Goal: Communication & Community: Answer question/provide support

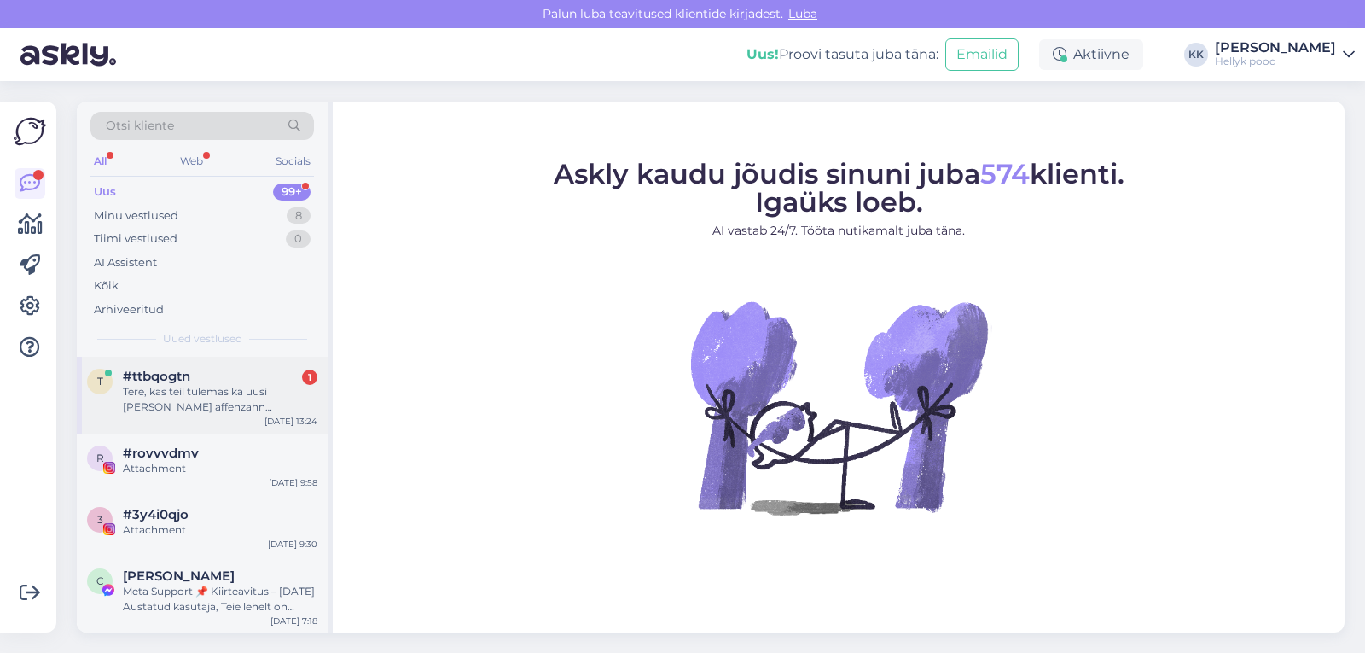
click at [208, 392] on div "Tere, kas teil tulemas ka uusi [PERSON_NAME] affenzahn talvesaapaid, näiteks [P…" at bounding box center [220, 399] width 195 height 31
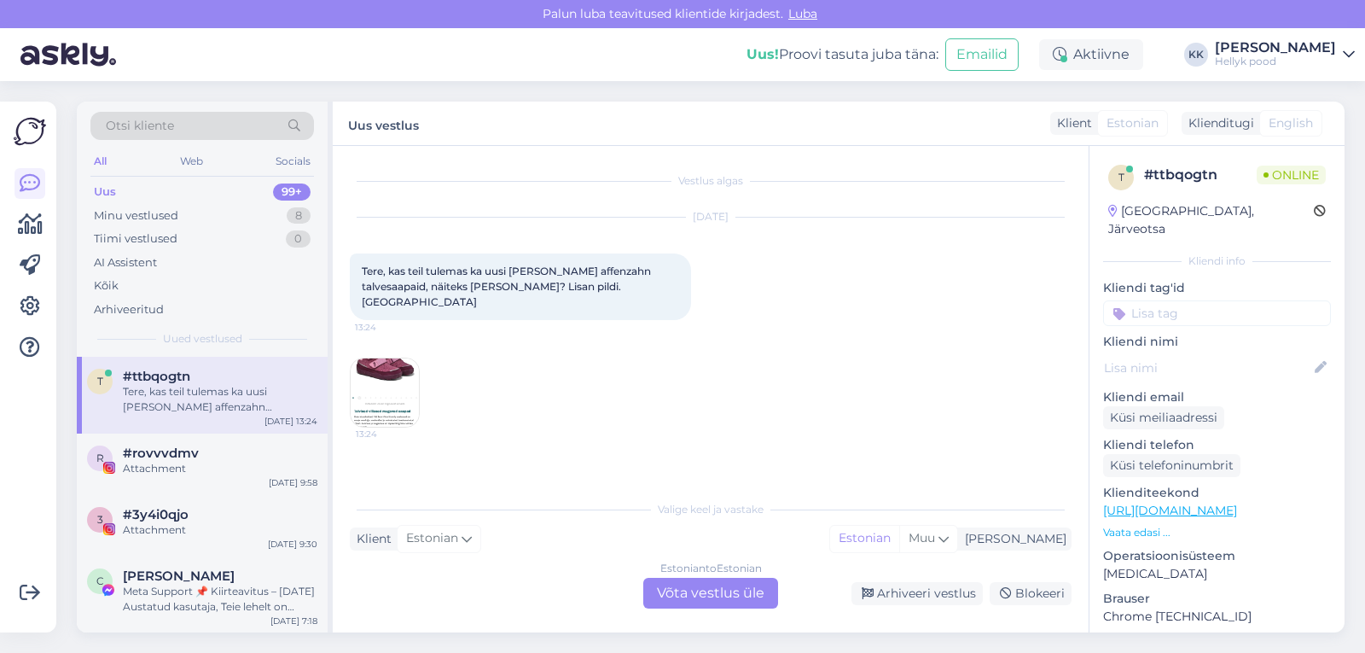
click at [382, 366] on img at bounding box center [385, 392] width 68 height 68
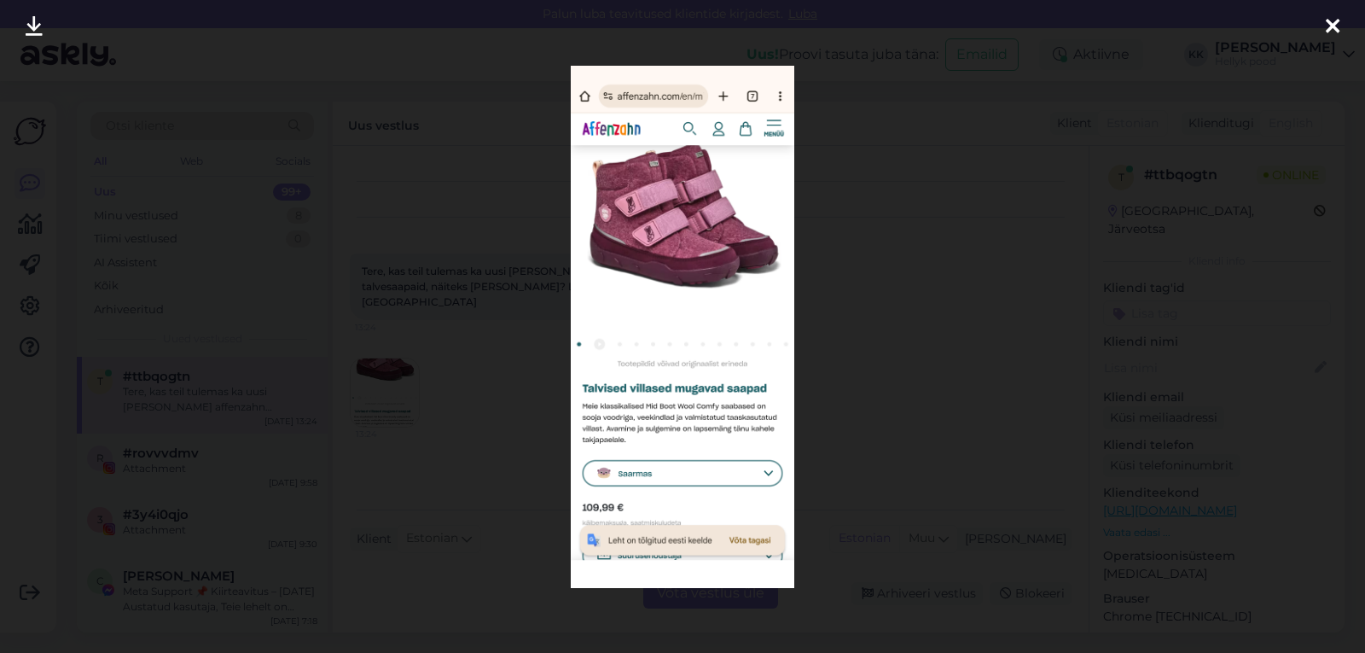
click at [1333, 27] on icon at bounding box center [1333, 27] width 14 height 22
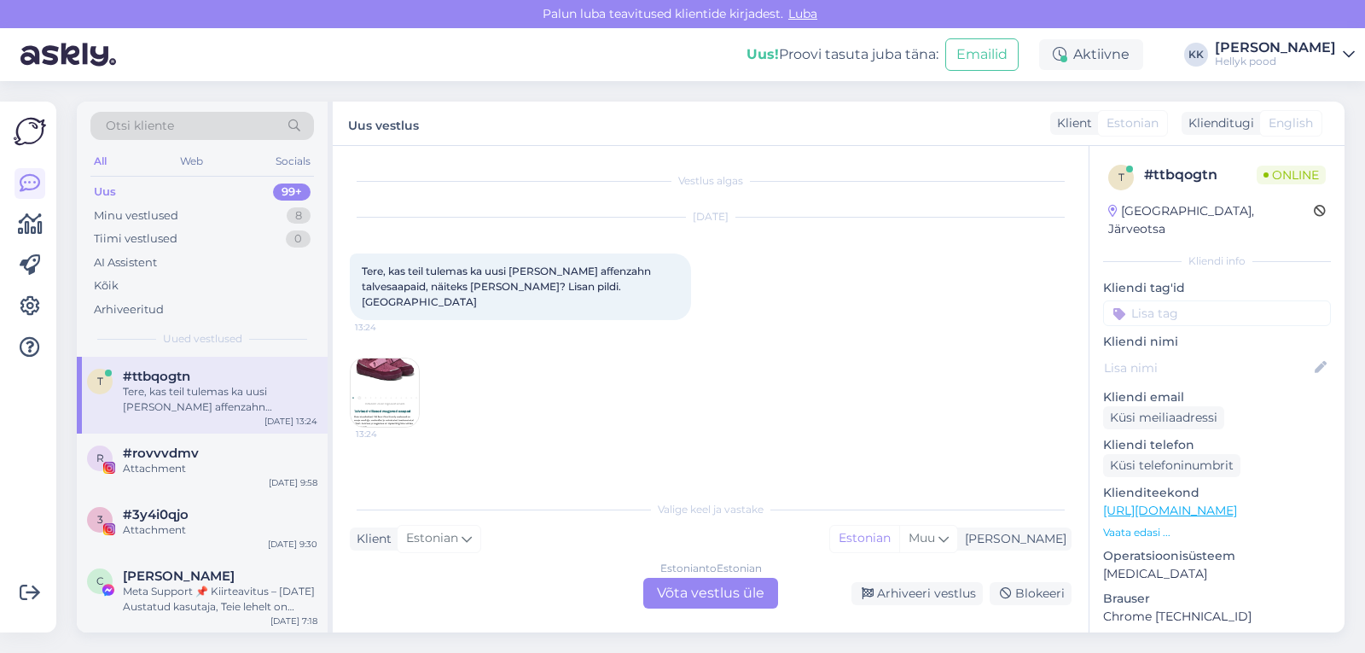
click at [383, 375] on img at bounding box center [385, 392] width 68 height 68
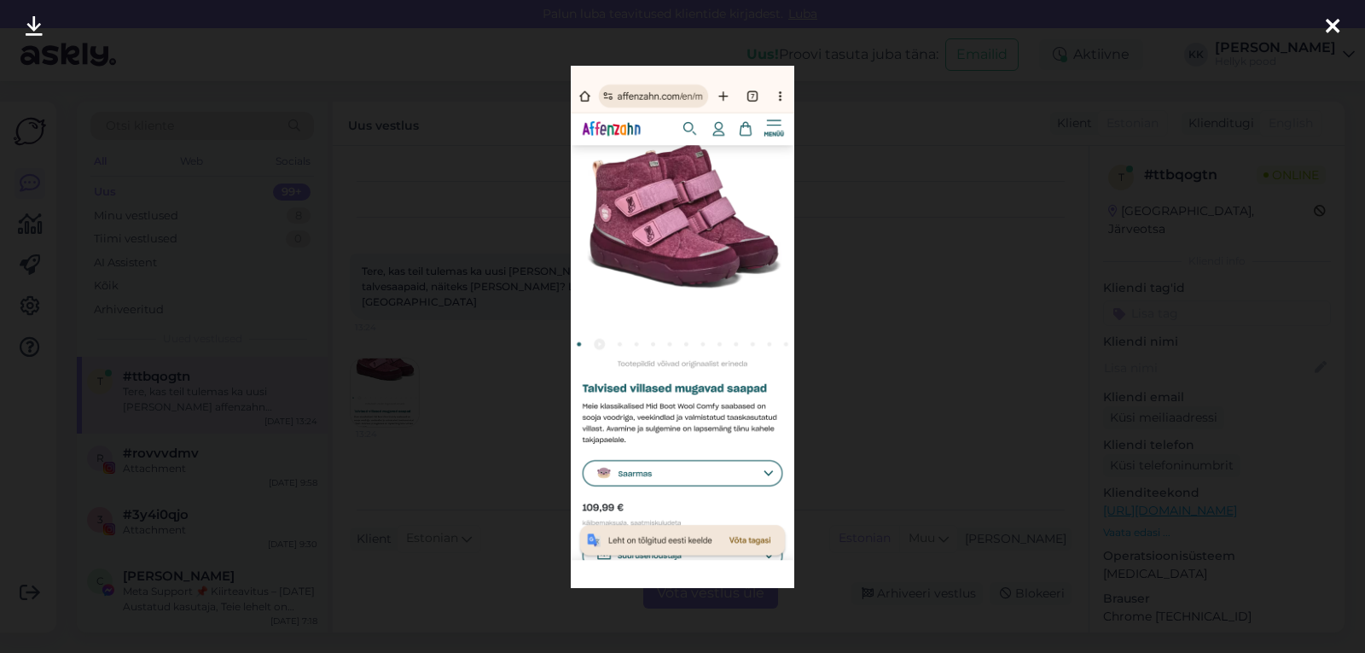
click at [890, 393] on div at bounding box center [682, 326] width 1365 height 653
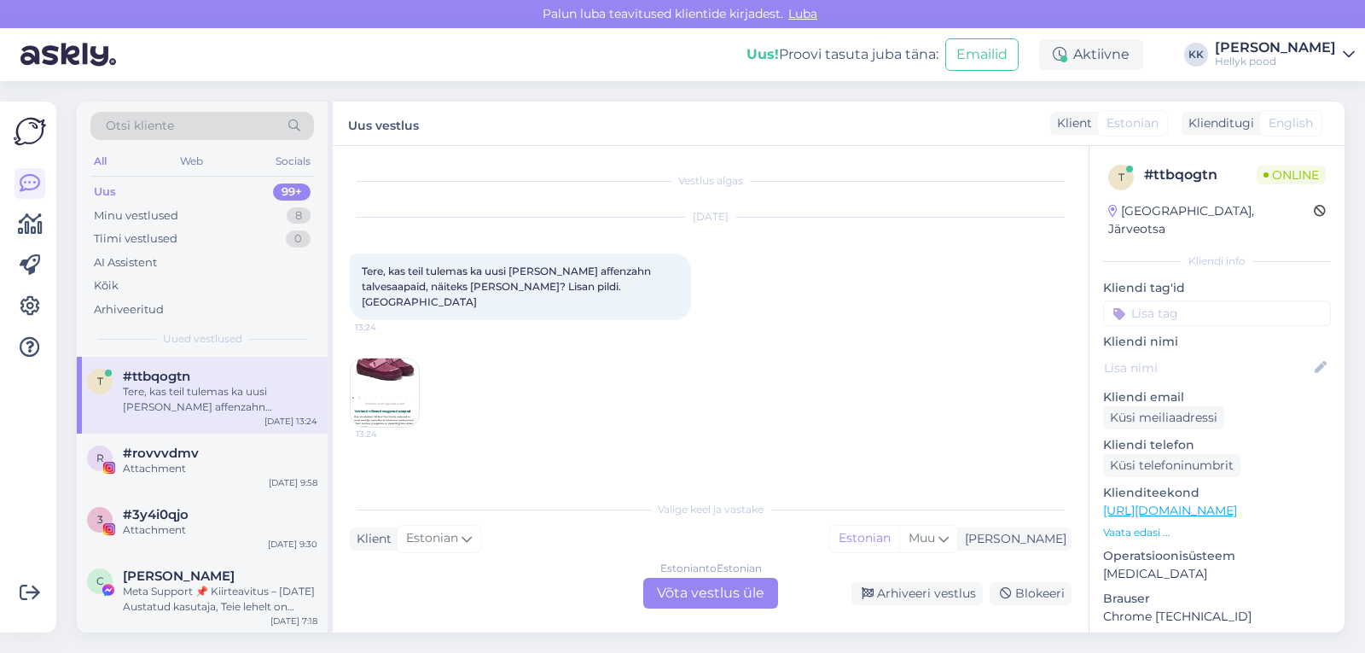
click at [687, 587] on div "Estonian to Estonian Võta vestlus üle" at bounding box center [710, 593] width 135 height 31
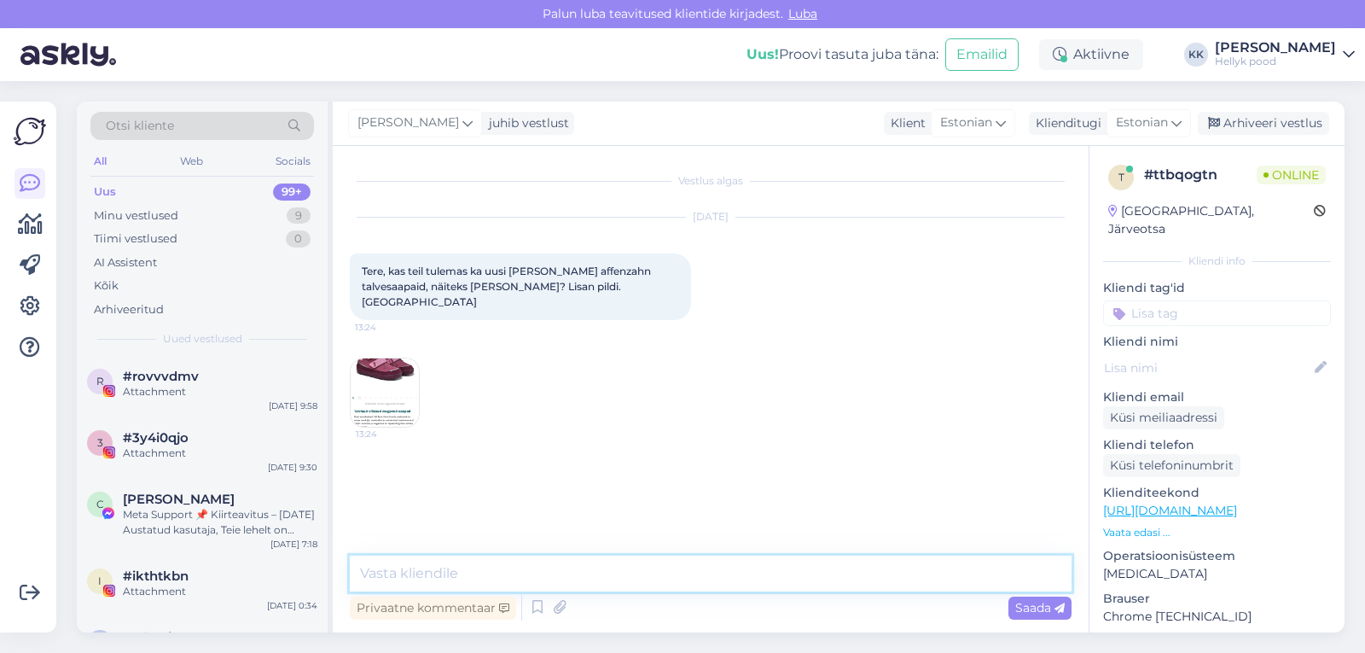
click at [532, 568] on textarea at bounding box center [711, 574] width 722 height 36
click at [489, 574] on textarea "Tere, kahjuks ei ole juurde tulemas" at bounding box center [711, 574] width 722 height 36
click at [660, 570] on textarea "Tere, kahjuks ei ole neid juurde tulemas" at bounding box center [711, 574] width 722 height 36
type textarea "Tere, kahjuks ei ole neid juurde tulemas."
click at [1025, 608] on span "Saada" at bounding box center [1039, 607] width 49 height 15
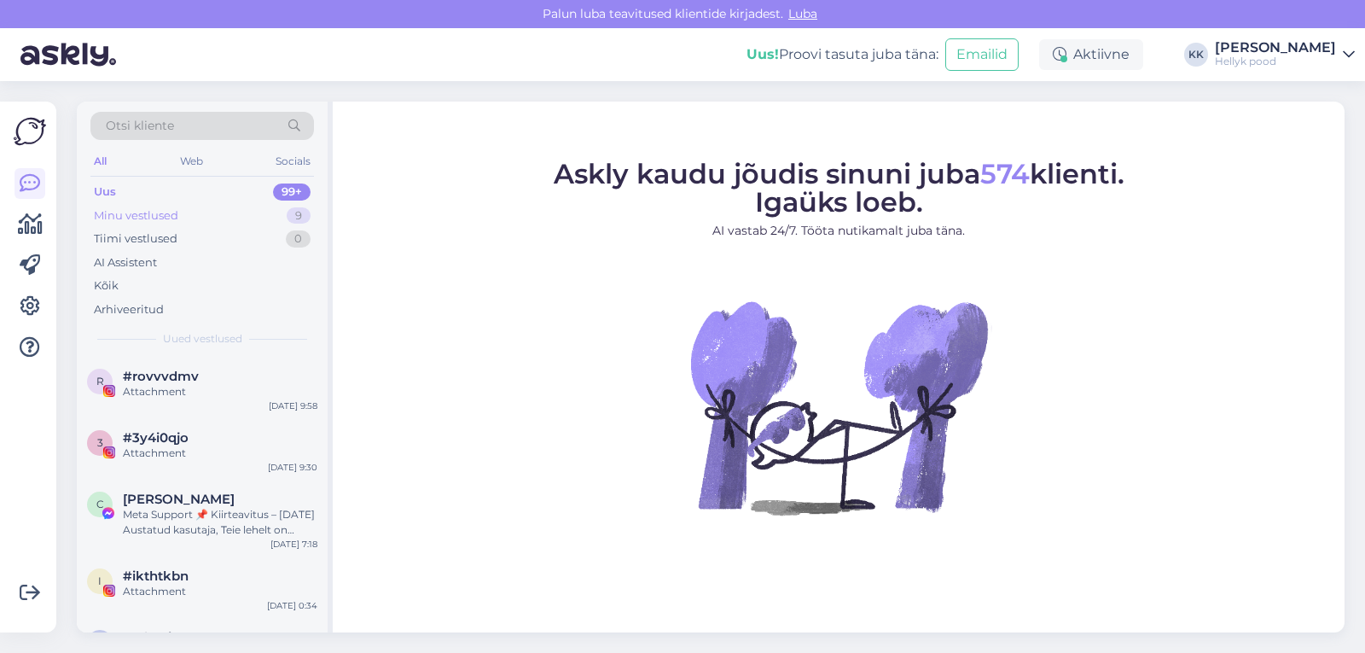
click at [152, 211] on div "Minu vestlused" at bounding box center [136, 215] width 84 height 17
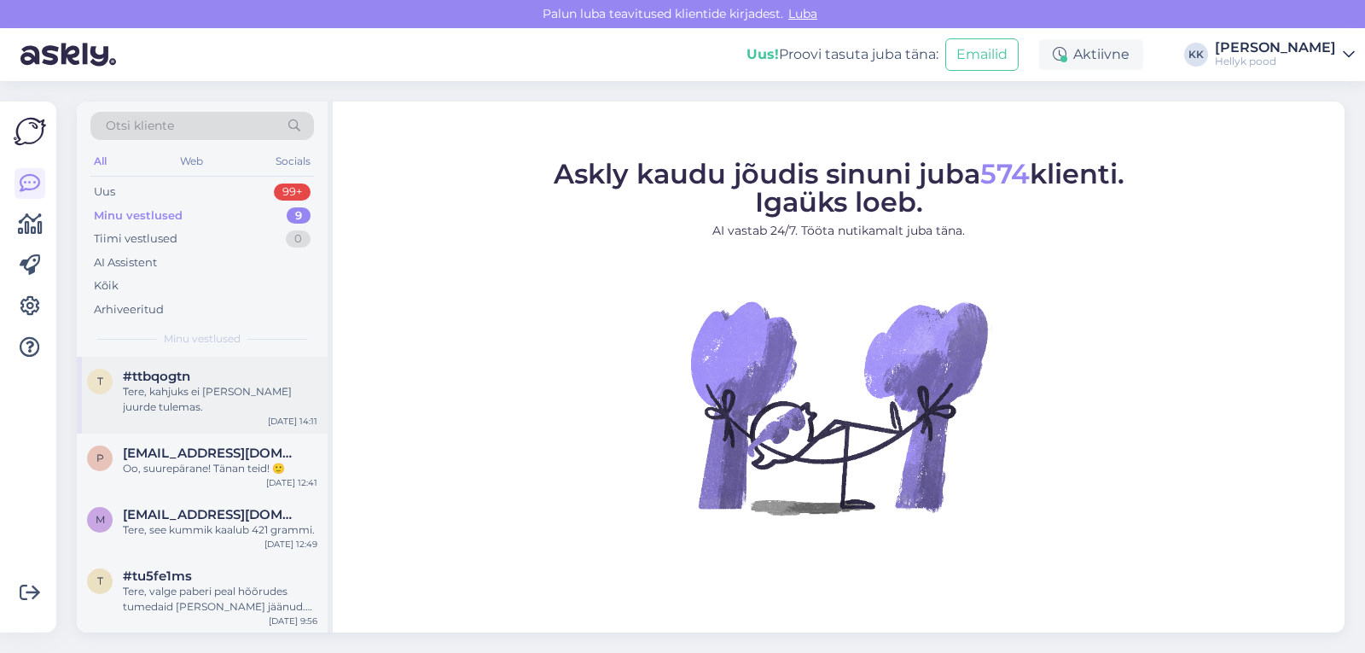
click at [198, 390] on div "Tere, kahjuks ei [PERSON_NAME] juurde tulemas." at bounding box center [220, 399] width 195 height 31
